Goal: Task Accomplishment & Management: Manage account settings

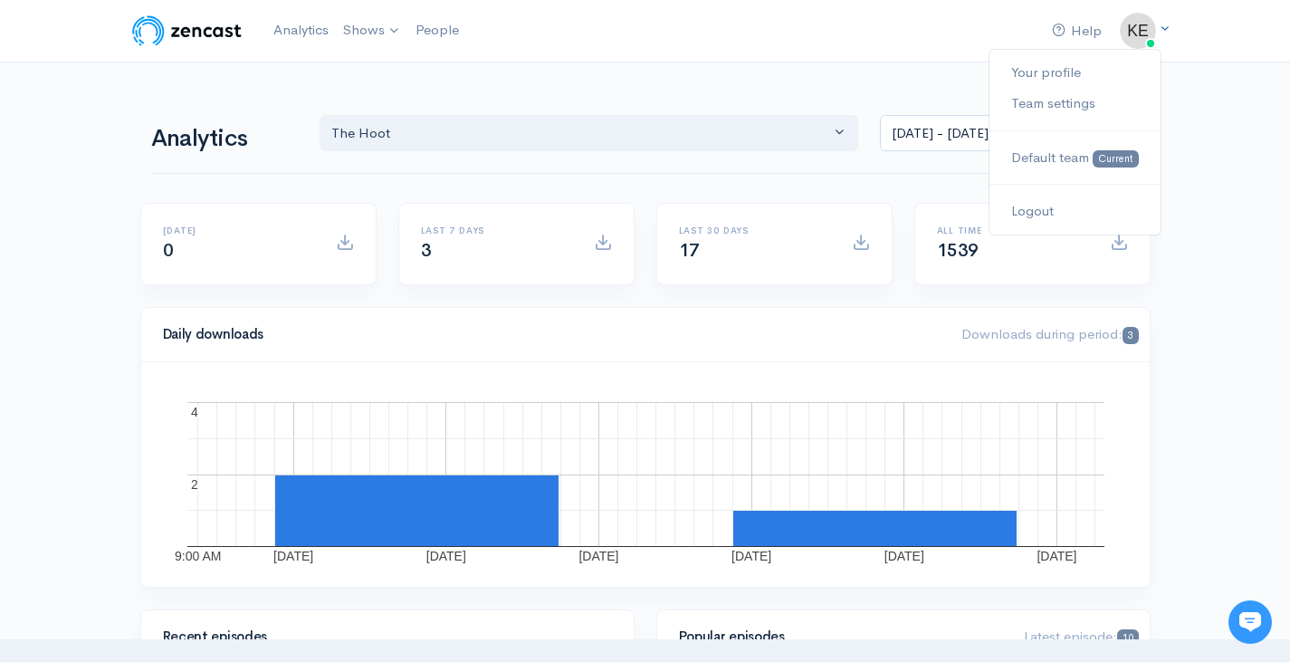
click at [1156, 35] on link at bounding box center [1137, 31] width 36 height 36
click at [376, 33] on link "Shows" at bounding box center [372, 31] width 72 height 40
click at [1138, 39] on img at bounding box center [1137, 31] width 36 height 36
click at [1072, 69] on link "Your profile" at bounding box center [1074, 73] width 170 height 32
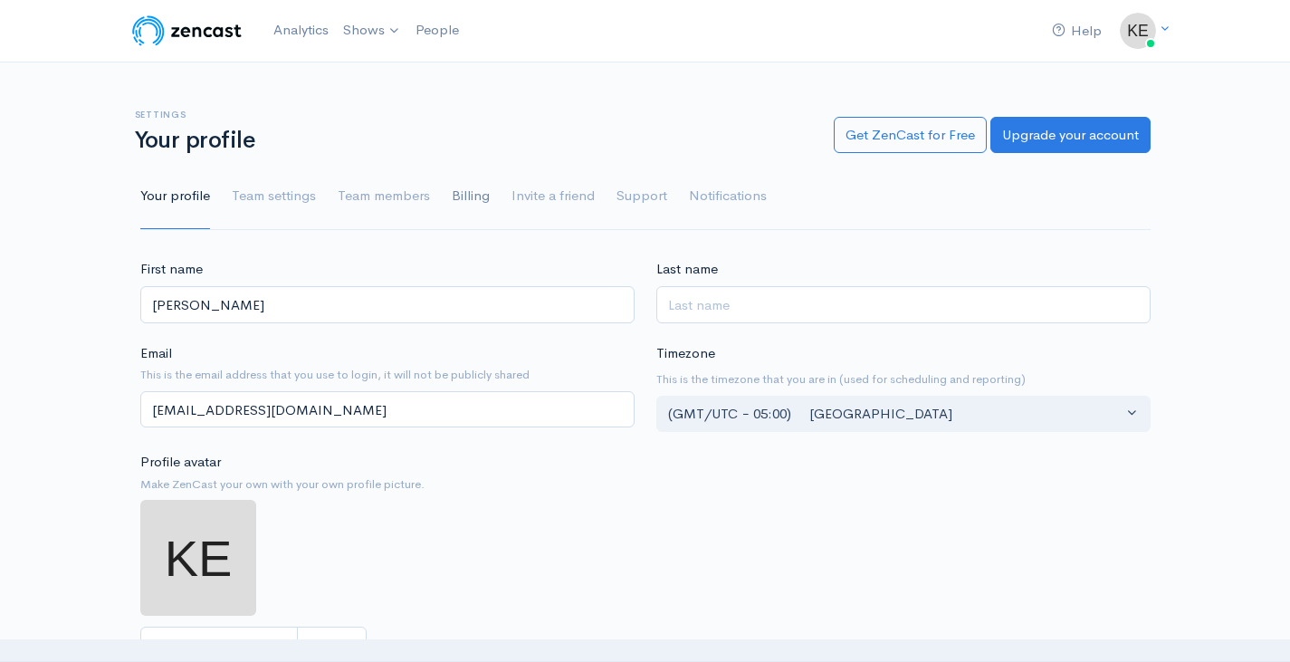
click at [475, 195] on link "Billing" at bounding box center [471, 196] width 38 height 65
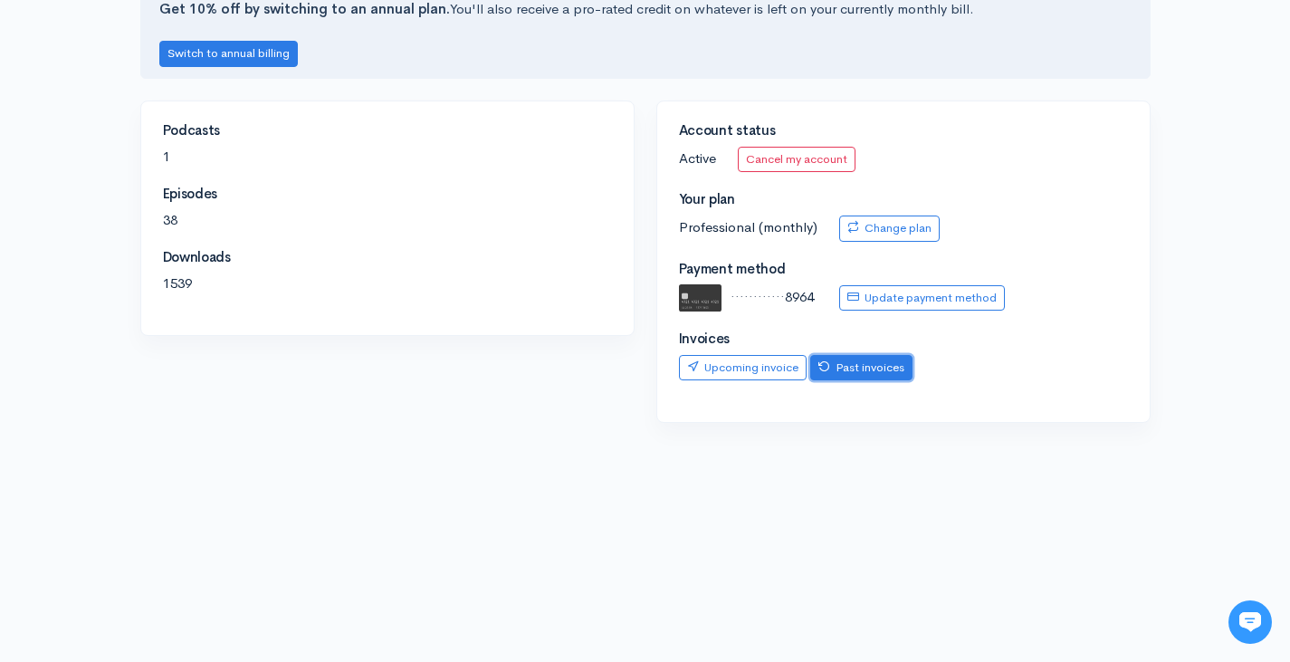
click at [867, 374] on link "Past invoices" at bounding box center [861, 368] width 102 height 26
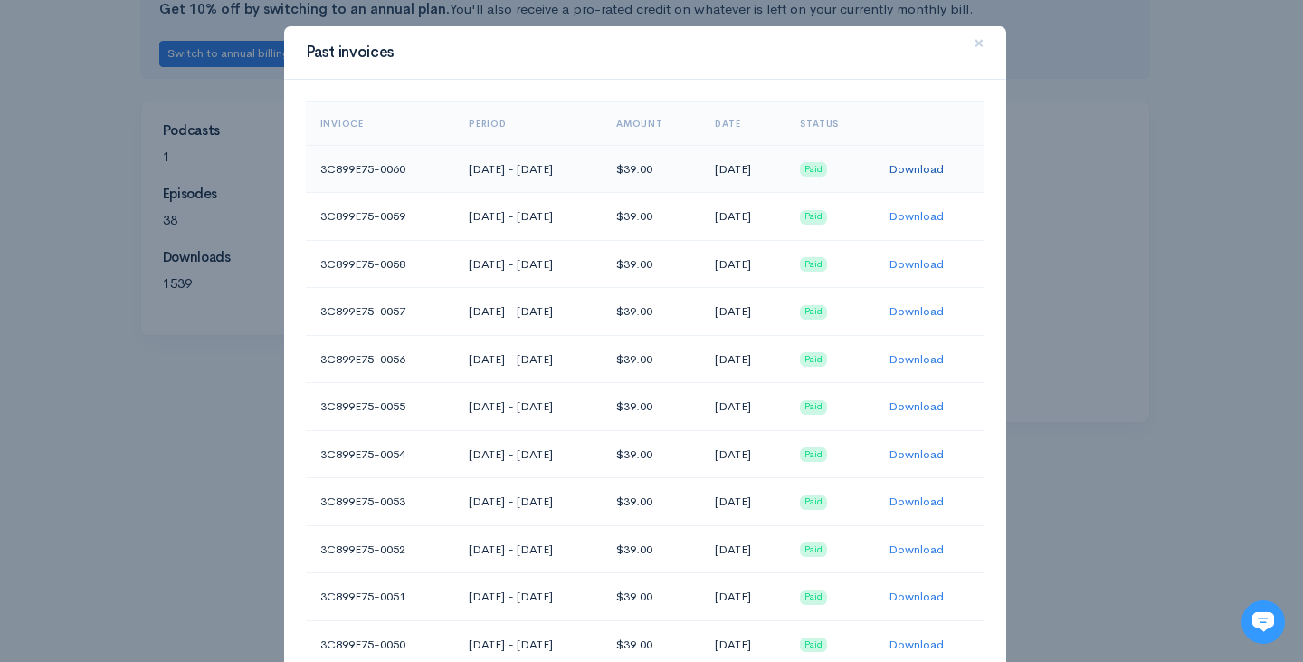
click at [911, 170] on link "Download" at bounding box center [916, 168] width 55 height 15
